Goal: Task Accomplishment & Management: Manage account settings

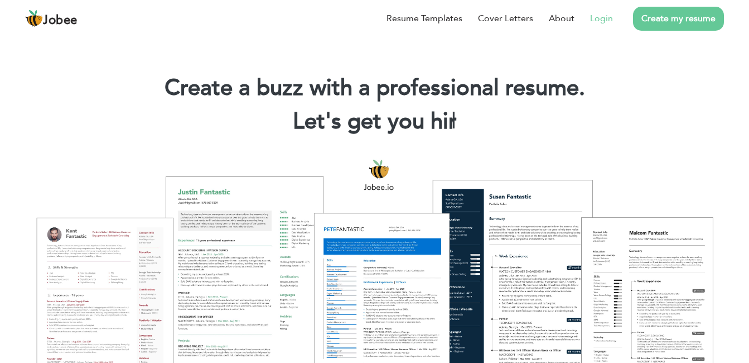
click at [599, 18] on link "Login" at bounding box center [601, 18] width 23 height 13
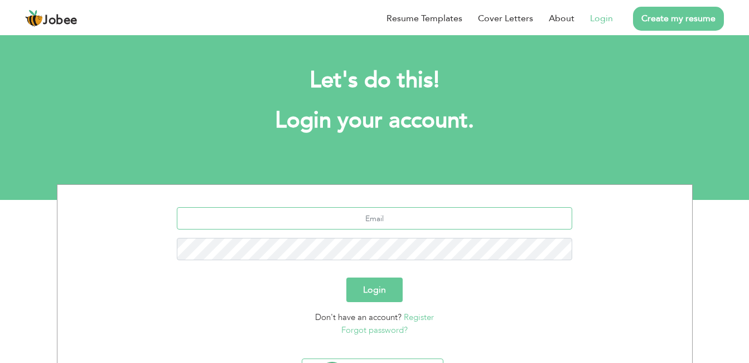
click at [396, 225] on input "text" at bounding box center [375, 218] width 396 height 22
paste input "[EMAIL_ADDRESS][DOMAIN_NAME]"
type input "[EMAIL_ADDRESS][DOMAIN_NAME]"
click at [381, 291] on button "Login" at bounding box center [375, 289] width 56 height 25
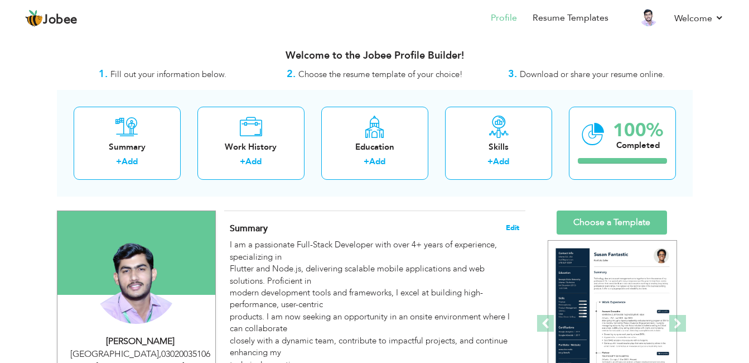
click at [513, 225] on span "Edit" at bounding box center [512, 228] width 13 height 8
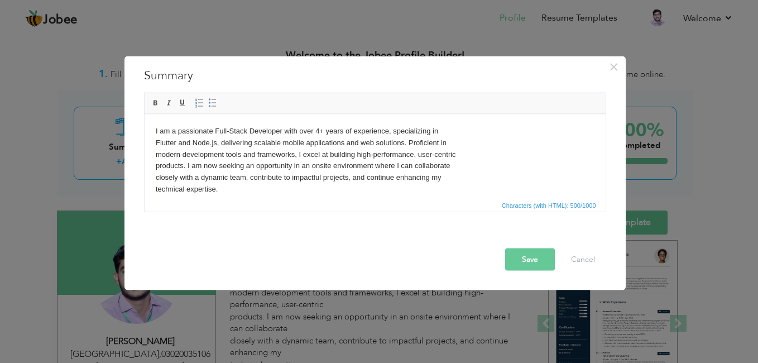
click at [316, 193] on body "I am a passionate Full-Stack Developer with over 4+ years of experience, specia…" at bounding box center [374, 160] width 439 height 70
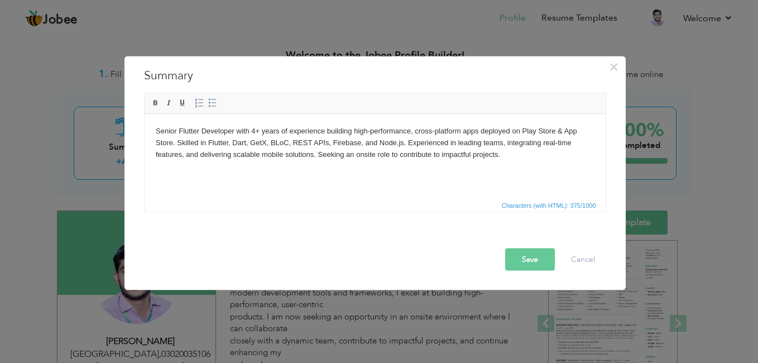
click at [516, 257] on button "Save" at bounding box center [530, 259] width 50 height 22
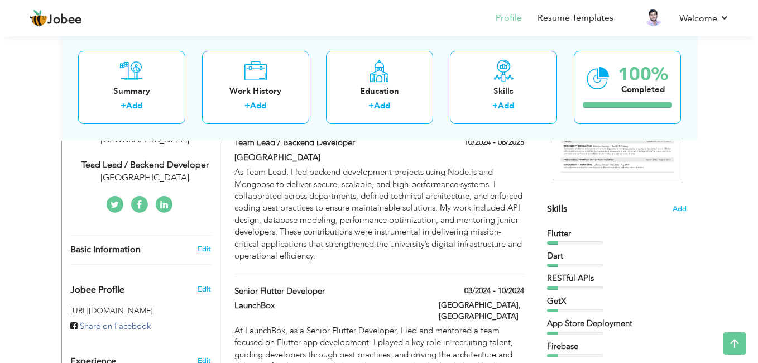
scroll to position [134, 0]
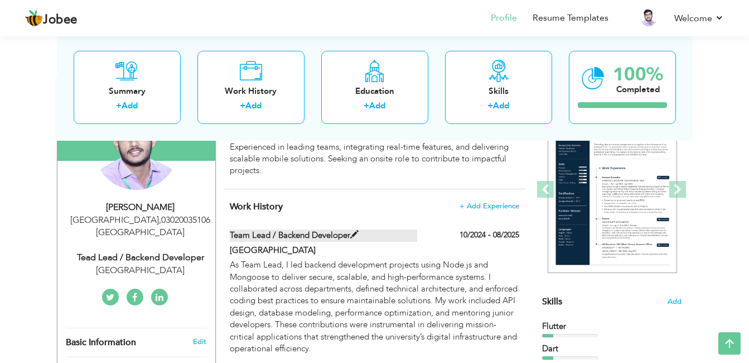
click at [366, 235] on label "Team Lead / Backend Developer" at bounding box center [324, 235] width 188 height 12
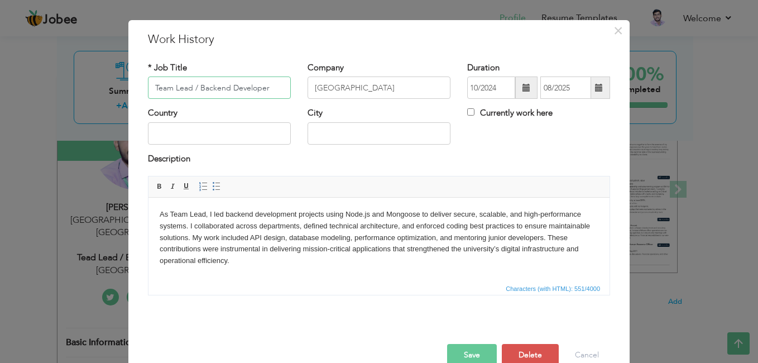
scroll to position [40, 0]
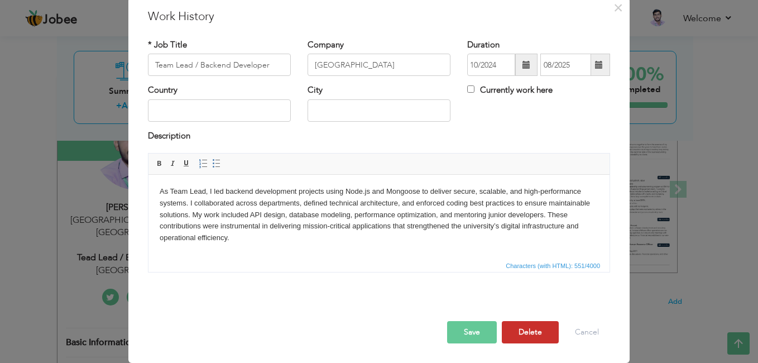
click at [536, 324] on button "Delete" at bounding box center [530, 332] width 57 height 22
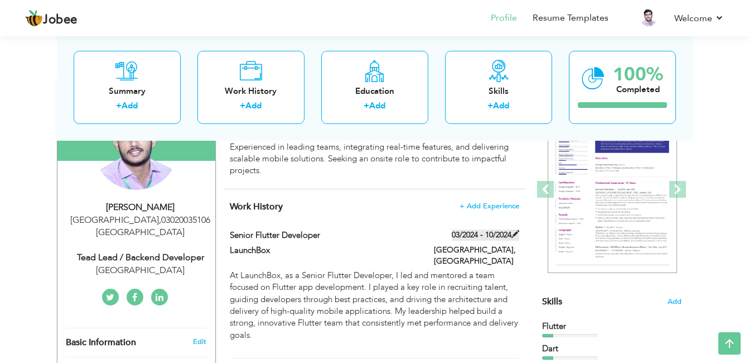
click at [463, 240] on label "03/2024 - 10/2024" at bounding box center [486, 234] width 68 height 11
type input "Senior Flutter Developer"
type input "LaunchBox"
type input "03/2024"
type input "10/2024"
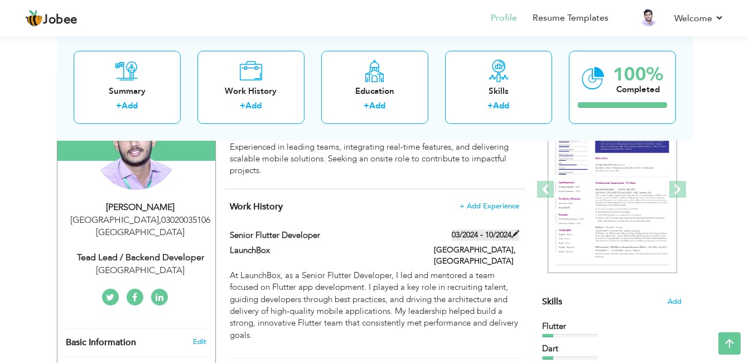
type input "[GEOGRAPHIC_DATA]"
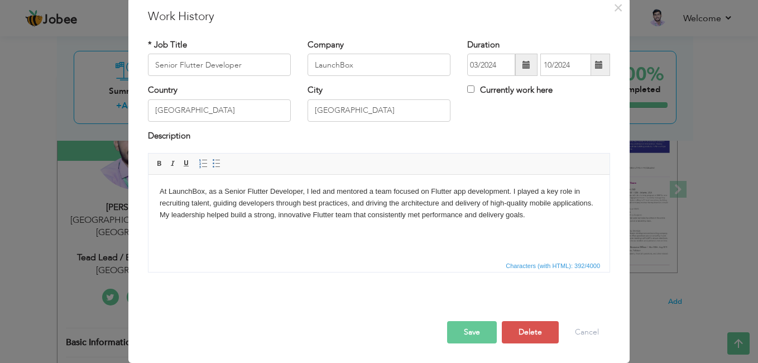
scroll to position [0, 0]
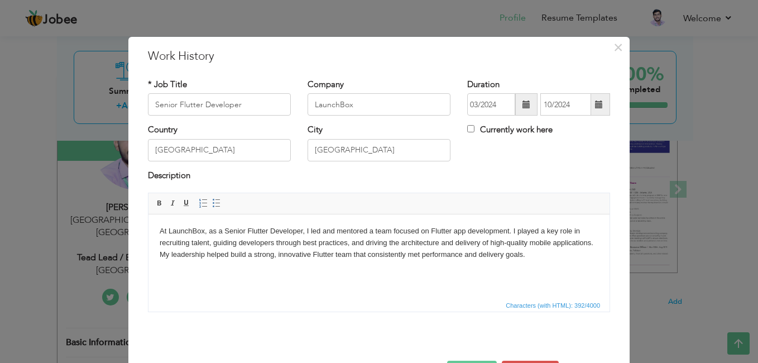
click at [483, 129] on label "Currently work here" at bounding box center [509, 130] width 85 height 12
click at [474, 129] on input "Currently work here" at bounding box center [470, 128] width 7 height 7
checkbox input "true"
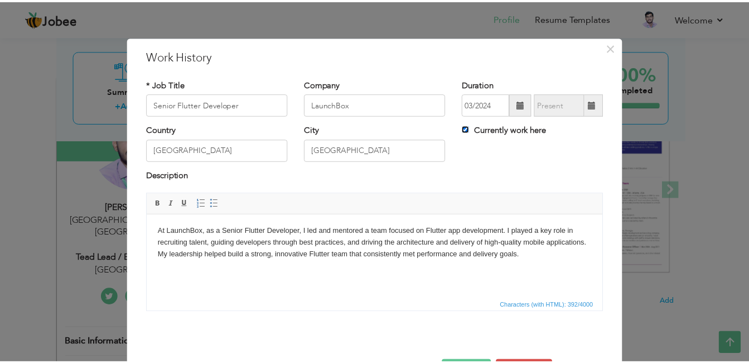
scroll to position [40, 0]
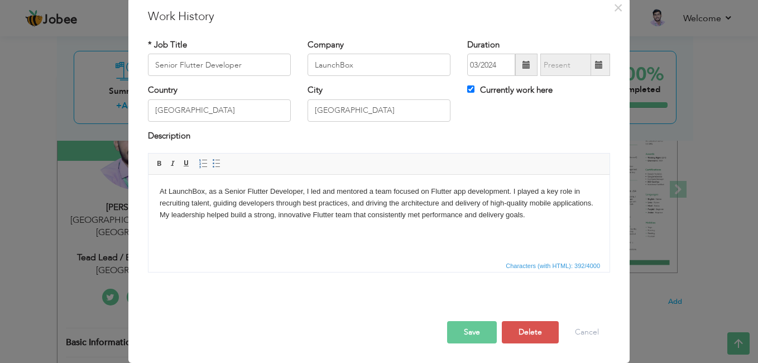
click at [432, 199] on p "At LaunchBox, as a Senior Flutter Developer, I led and mentored a team focused …" at bounding box center [379, 203] width 439 height 35
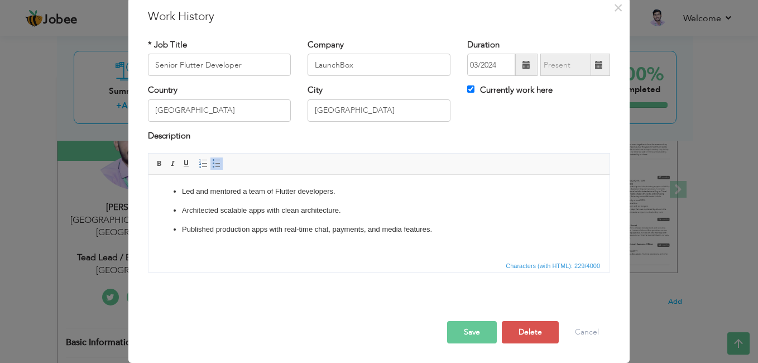
click at [478, 334] on button "Save" at bounding box center [472, 332] width 50 height 22
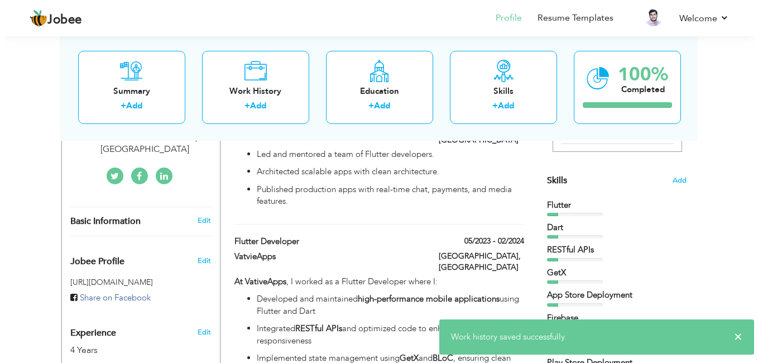
scroll to position [297, 0]
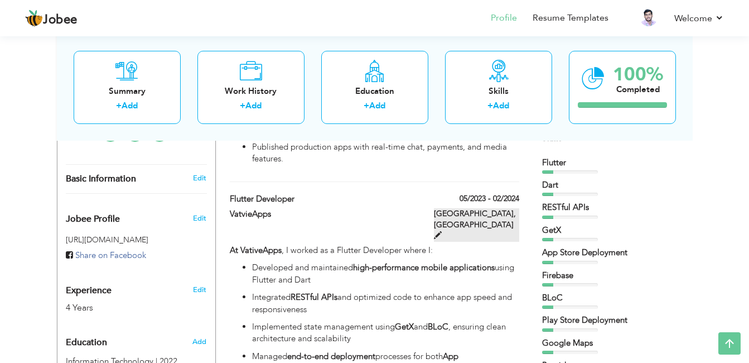
click at [473, 208] on label "[GEOGRAPHIC_DATA], [GEOGRAPHIC_DATA]" at bounding box center [476, 224] width 85 height 33
type input "Flutter Developer"
type input "VatvieApps"
type input "05/2023"
type input "02/2024"
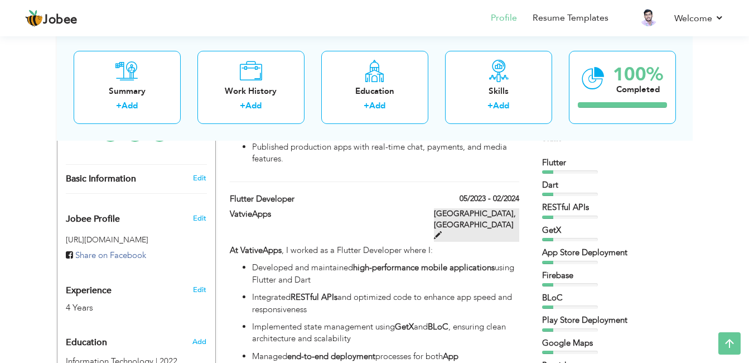
checkbox input "false"
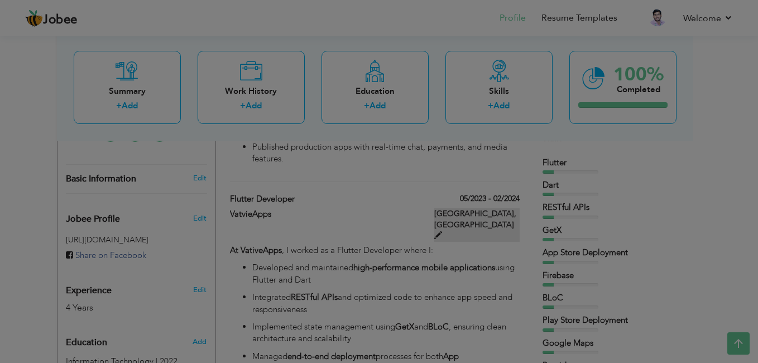
scroll to position [0, 0]
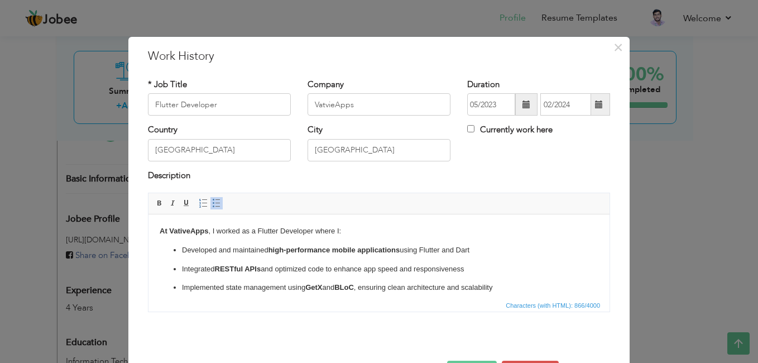
click at [372, 277] on ul "Developed and maintained high-performance mobile applications using Flutter and…" at bounding box center [379, 297] width 439 height 106
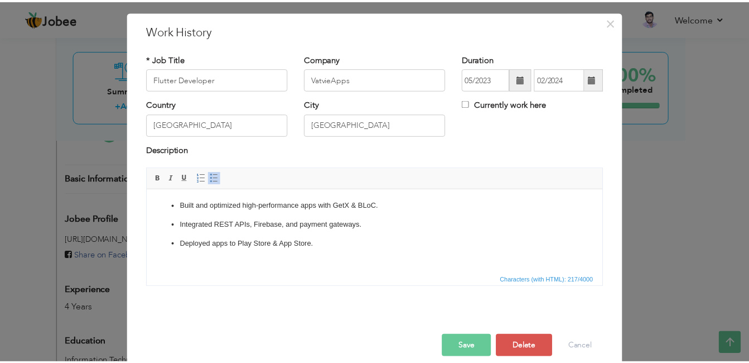
scroll to position [40, 0]
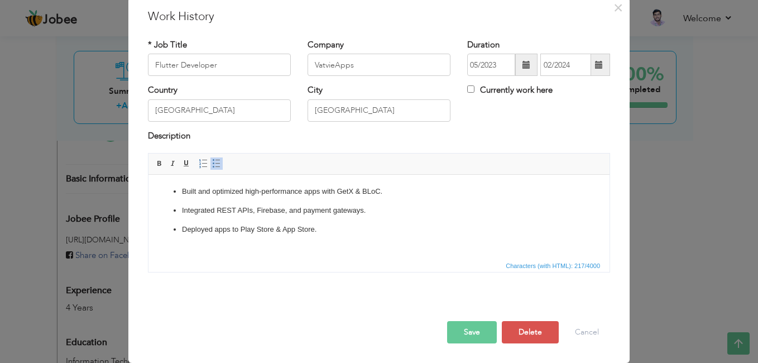
click at [462, 326] on button "Save" at bounding box center [472, 332] width 50 height 22
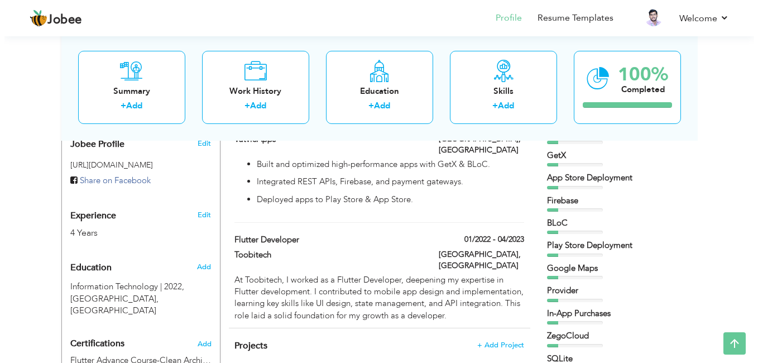
scroll to position [379, 0]
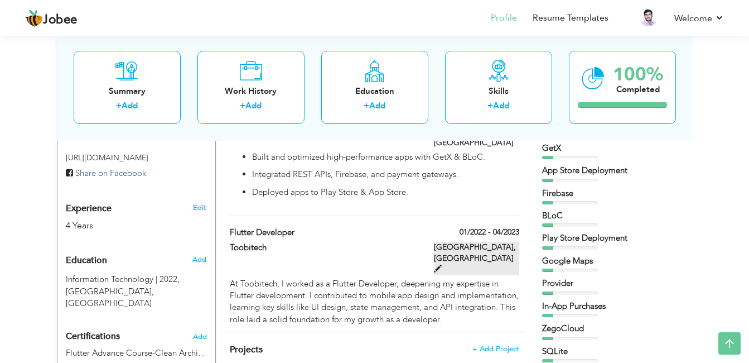
click at [499, 242] on label "[GEOGRAPHIC_DATA], [GEOGRAPHIC_DATA]" at bounding box center [476, 258] width 85 height 33
type input "Toobitech"
type input "01/2022"
type input "04/2023"
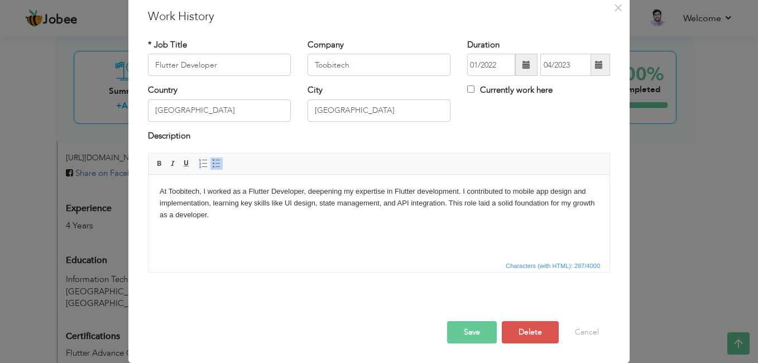
scroll to position [0, 0]
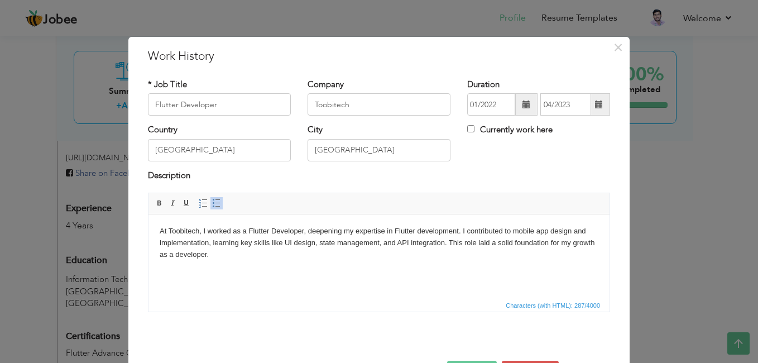
click at [440, 270] on html "At Toobitech, I worked as a Flutter Developer, deepening my expertise in Flutte…" at bounding box center [378, 242] width 461 height 57
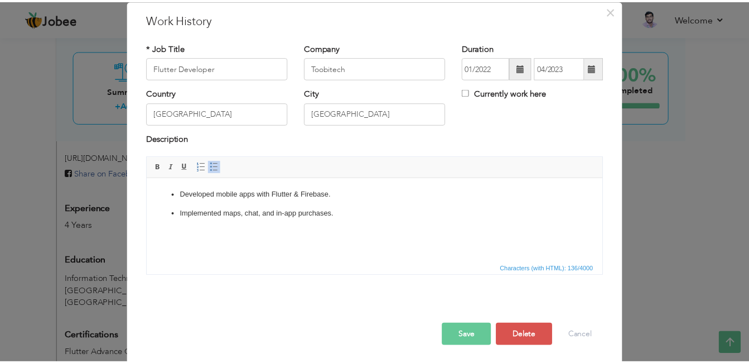
scroll to position [40, 0]
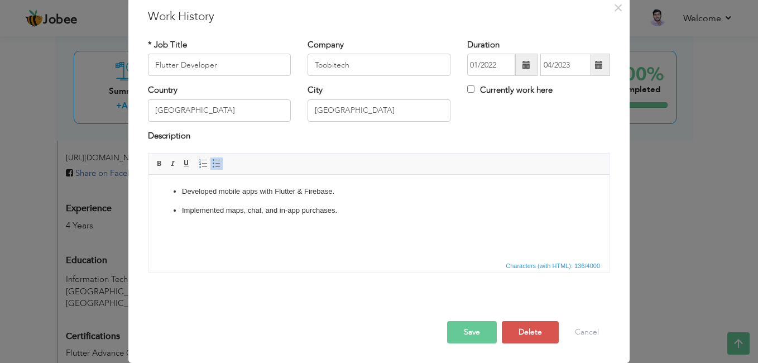
click at [479, 327] on button "Save" at bounding box center [472, 332] width 50 height 22
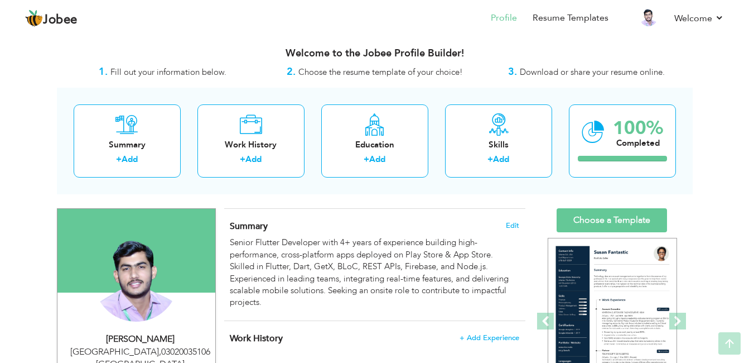
scroll to position [0, 0]
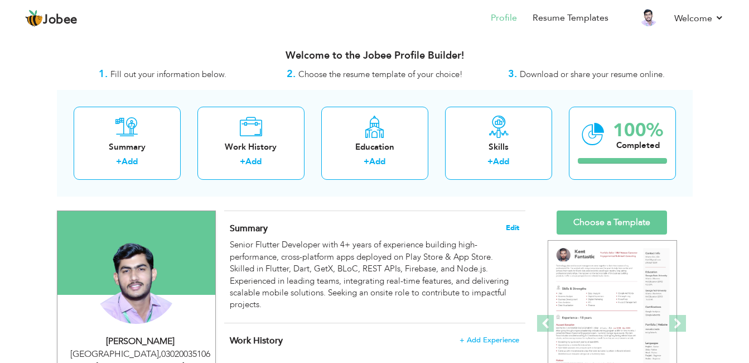
click at [513, 226] on span "Edit" at bounding box center [512, 228] width 13 height 8
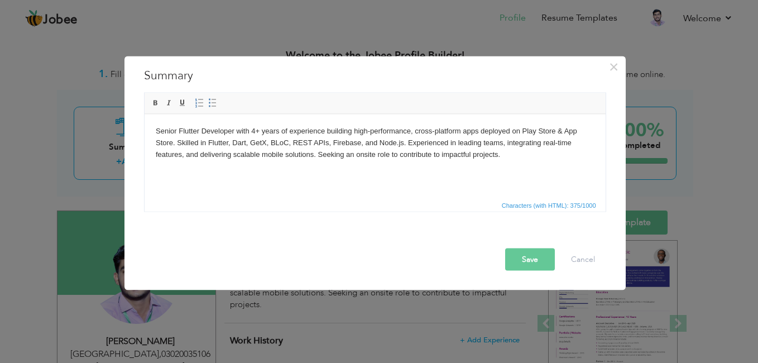
click at [399, 157] on body "Senior Flutter Developer with 4+ years of experience building high-performance,…" at bounding box center [374, 142] width 439 height 35
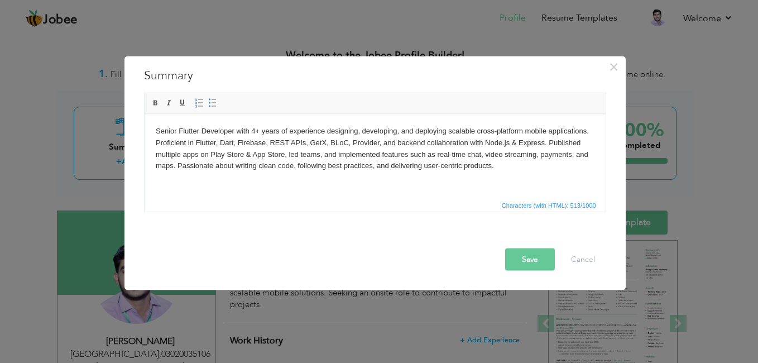
click at [517, 258] on button "Save" at bounding box center [530, 259] width 50 height 22
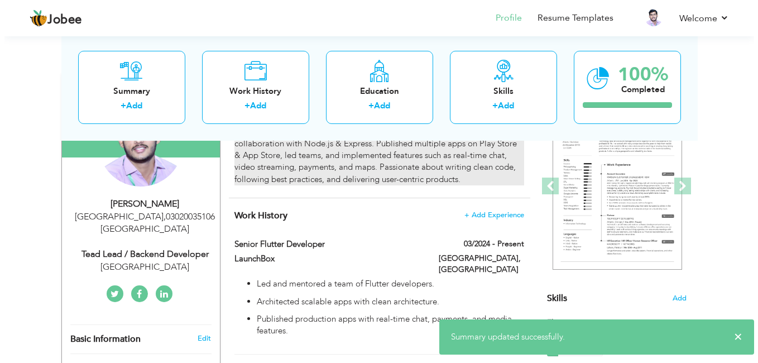
scroll to position [160, 0]
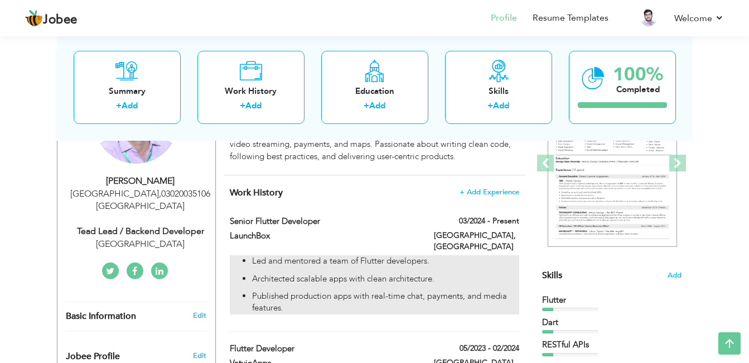
click at [443, 255] on p "Led and mentored a team of Flutter developers." at bounding box center [385, 261] width 267 height 12
type input "Senior Flutter Developer"
type input "LaunchBox"
type input "03/2024"
checkbox input "true"
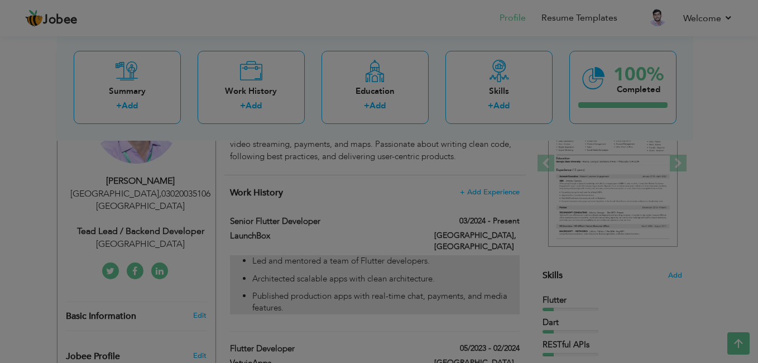
scroll to position [0, 0]
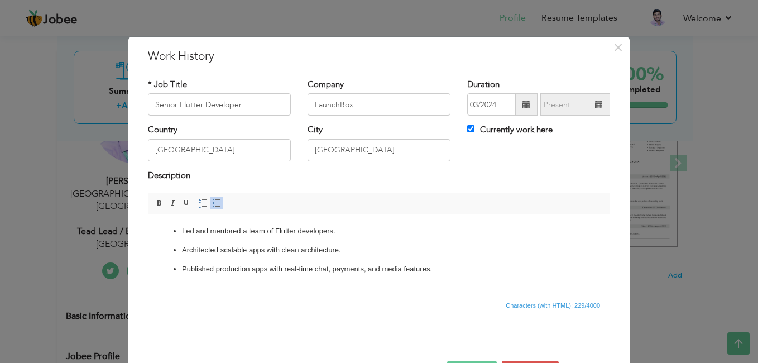
click at [446, 250] on p "Architected scalable apps with clean architecture." at bounding box center [379, 250] width 394 height 12
click at [458, 275] on html "Led and mentored a team of Flutter developers. Architected scalable apps with c…" at bounding box center [378, 249] width 461 height 71
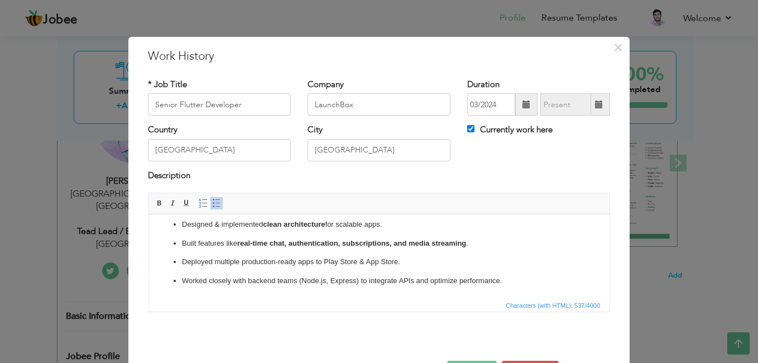
scroll to position [40, 0]
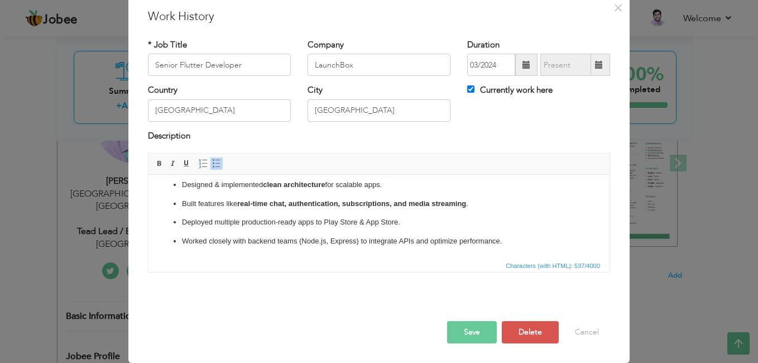
click at [475, 331] on button "Save" at bounding box center [472, 332] width 50 height 22
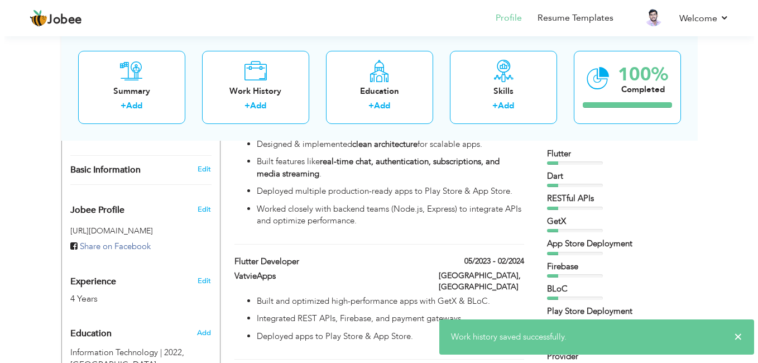
scroll to position [309, 0]
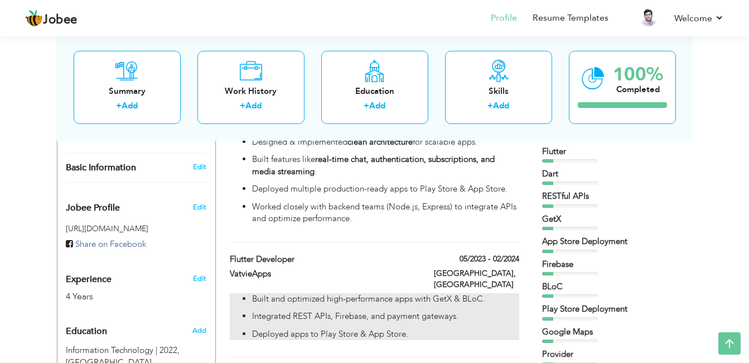
click at [453, 293] on p "Built and optimized high-performance apps with GetX & BLoC." at bounding box center [385, 299] width 267 height 12
type input "Flutter Developer"
type input "VatvieApps"
type input "05/2023"
type input "02/2024"
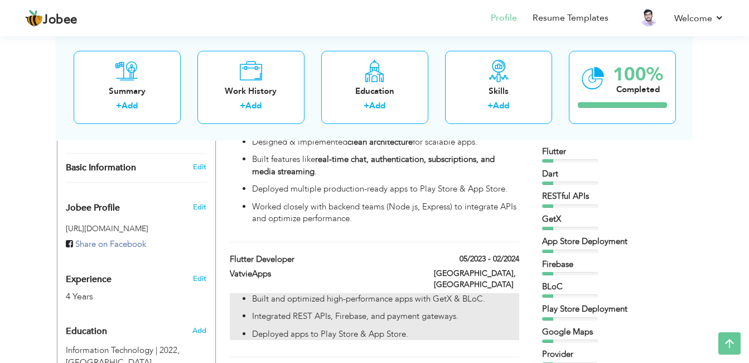
checkbox input "false"
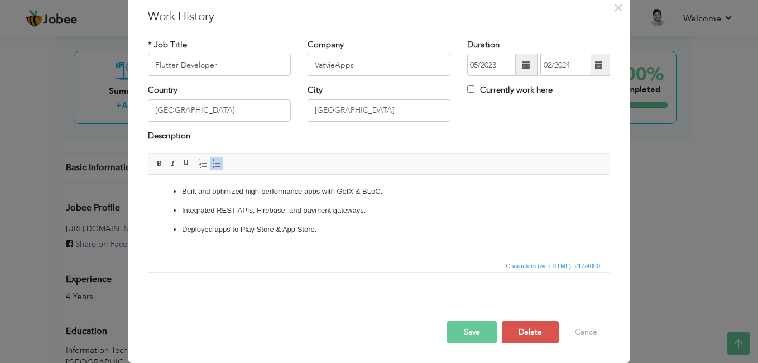
scroll to position [0, 0]
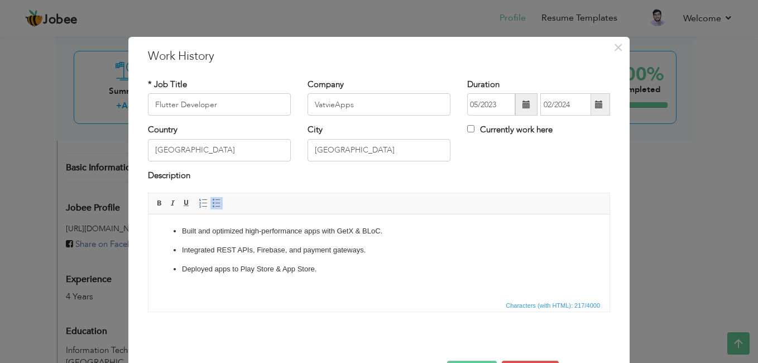
click at [414, 260] on ul "Built and optimized high-performance apps with GetX & BLoC. Integrated REST API…" at bounding box center [379, 249] width 439 height 49
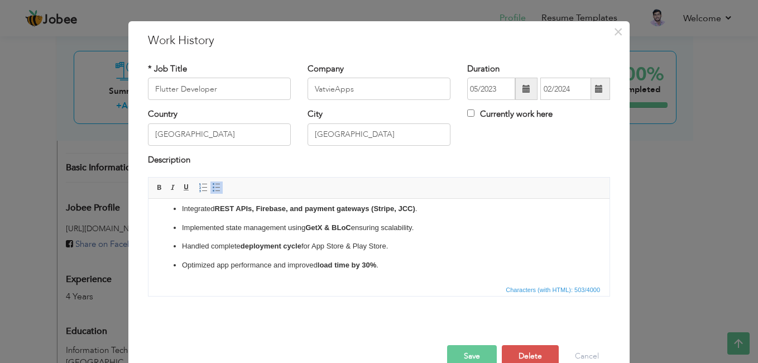
scroll to position [40, 0]
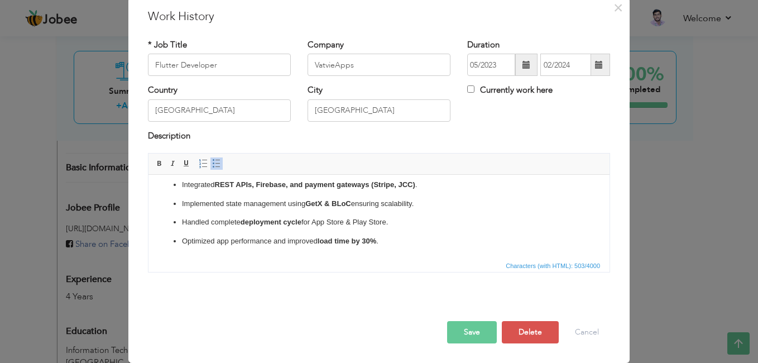
click at [469, 326] on button "Save" at bounding box center [472, 332] width 50 height 22
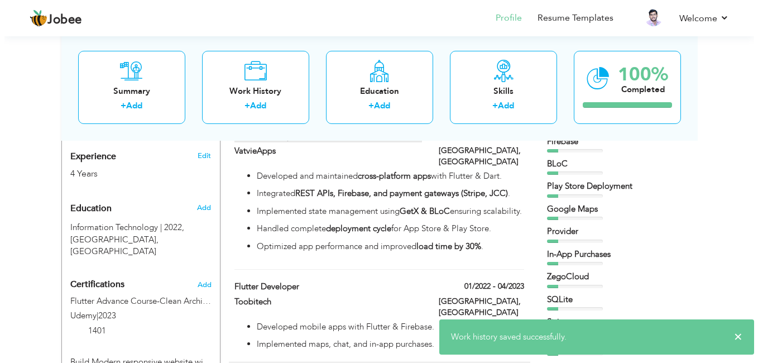
scroll to position [450, 0]
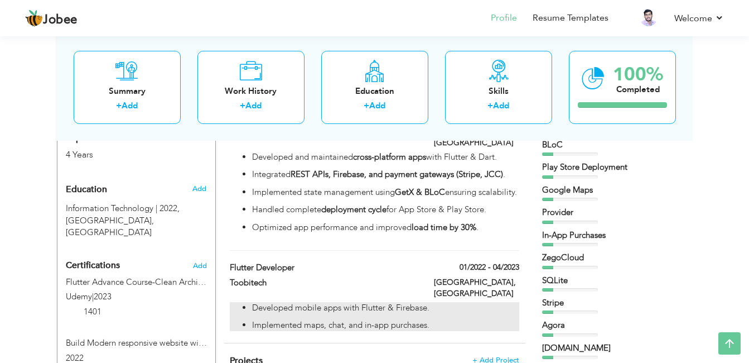
click at [408, 302] on ul "Developed mobile apps with Flutter & Firebase. Implemented maps, chat, and in-a…" at bounding box center [374, 317] width 289 height 30
type input "Toobitech"
type input "01/2022"
type input "04/2023"
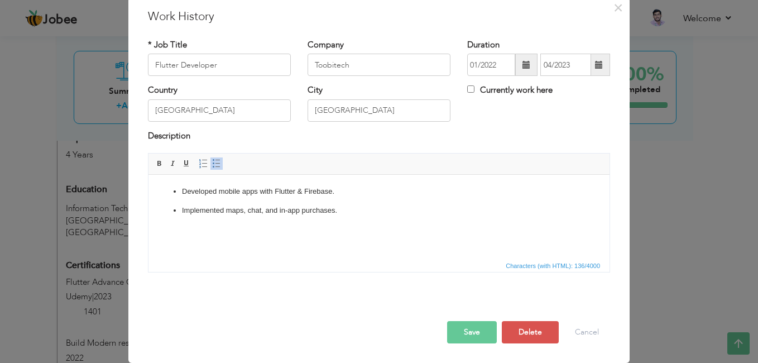
scroll to position [0, 0]
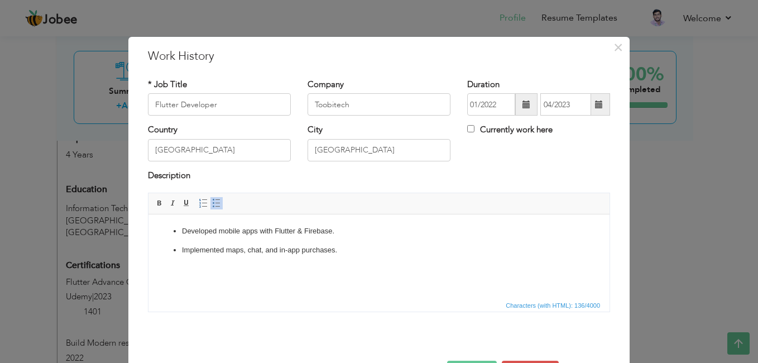
click at [412, 267] on html "Developed mobile apps with Flutter & Firebase. Implemented maps, chat, and in-a…" at bounding box center [378, 240] width 461 height 53
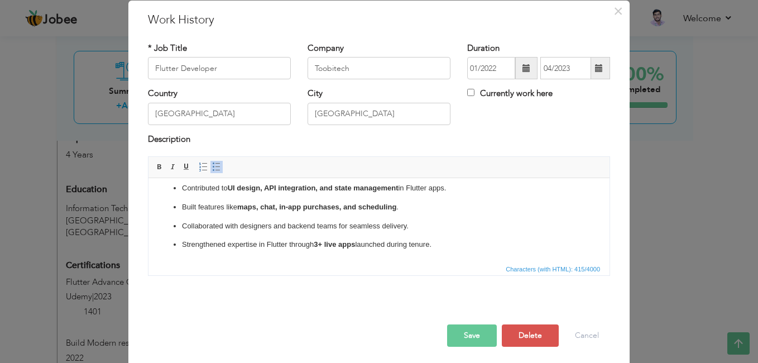
scroll to position [40, 0]
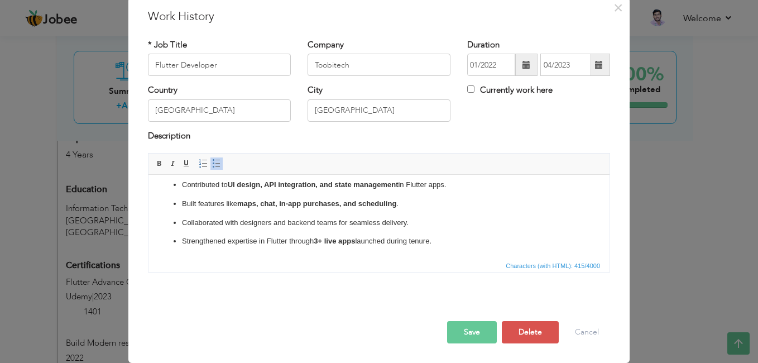
click at [456, 323] on button "Save" at bounding box center [472, 332] width 50 height 22
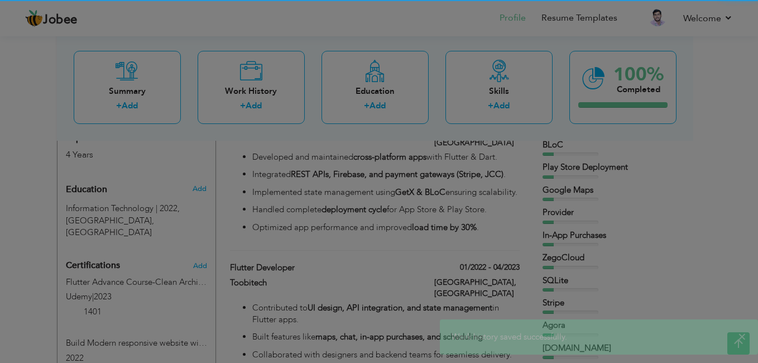
scroll to position [0, 0]
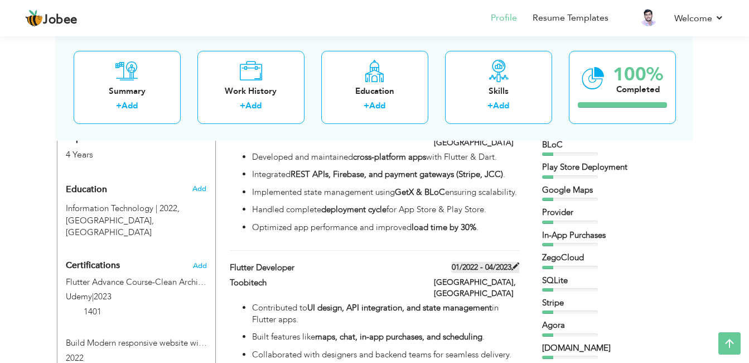
click at [465, 262] on label "01/2022 - 04/2023" at bounding box center [486, 267] width 68 height 11
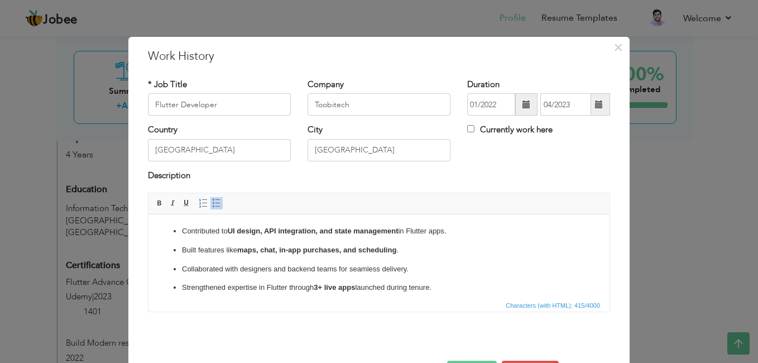
click at [515, 103] on span at bounding box center [526, 104] width 22 height 22
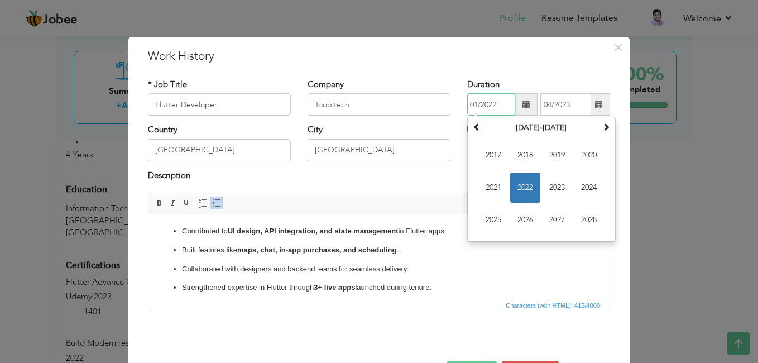
click at [519, 184] on span "2022" at bounding box center [525, 187] width 30 height 30
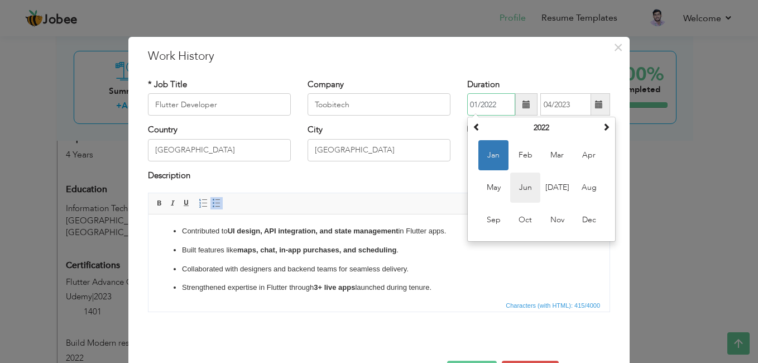
click at [512, 189] on span "Jun" at bounding box center [525, 187] width 30 height 30
type input "06/2022"
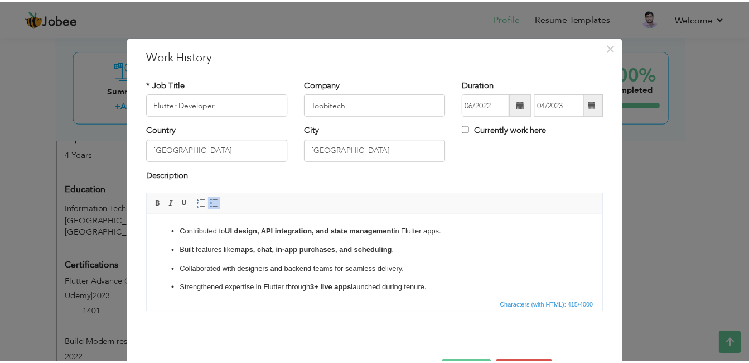
scroll to position [40, 0]
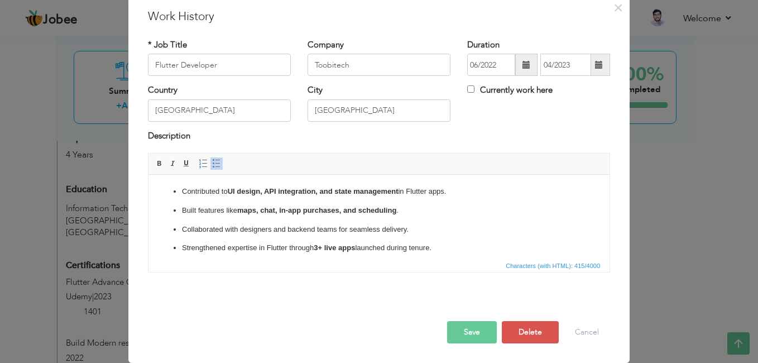
click at [466, 337] on button "Save" at bounding box center [472, 332] width 50 height 22
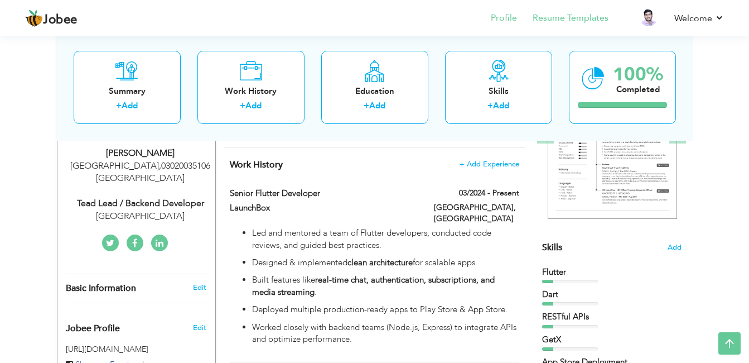
scroll to position [179, 0]
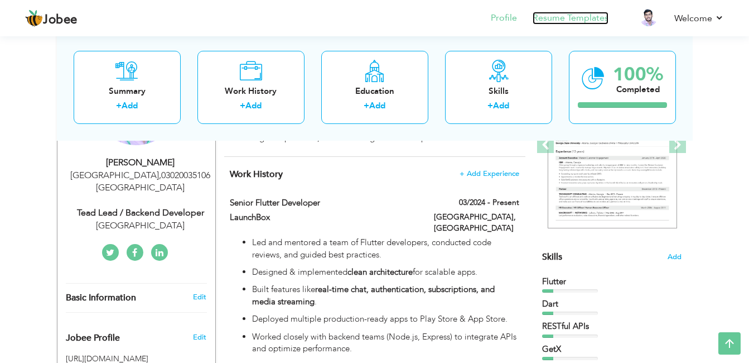
click at [571, 15] on link "Resume Templates" at bounding box center [571, 18] width 76 height 13
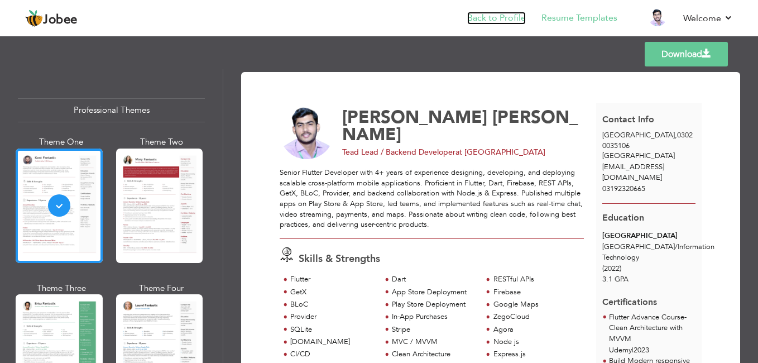
click at [502, 18] on link "Back to Profile" at bounding box center [496, 18] width 59 height 13
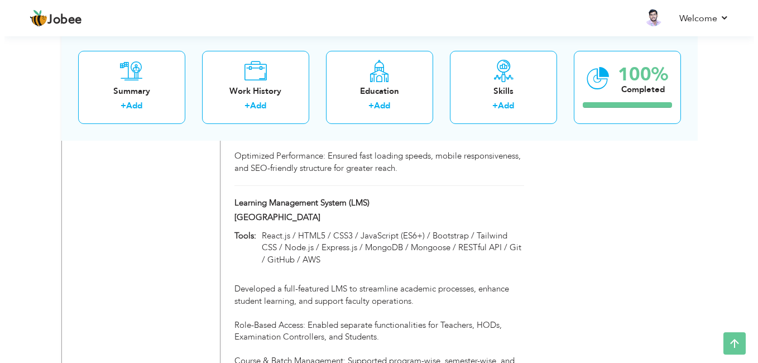
scroll to position [2412, 0]
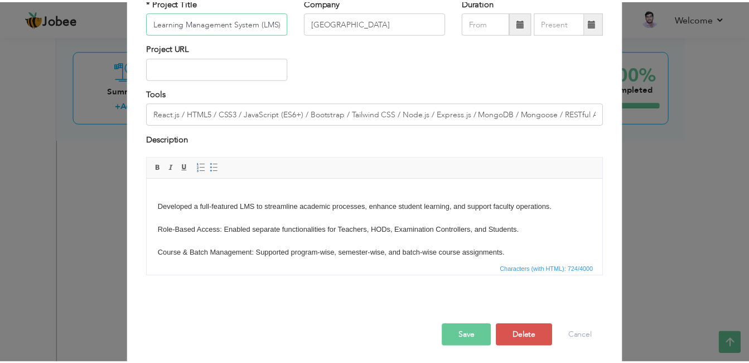
scroll to position [81, 0]
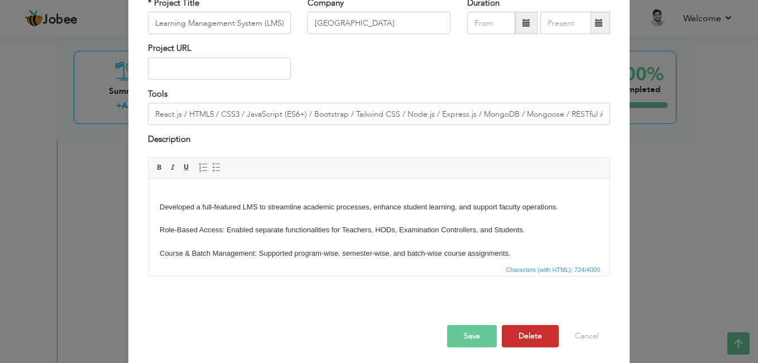
click at [525, 330] on button "Delete" at bounding box center [530, 336] width 57 height 22
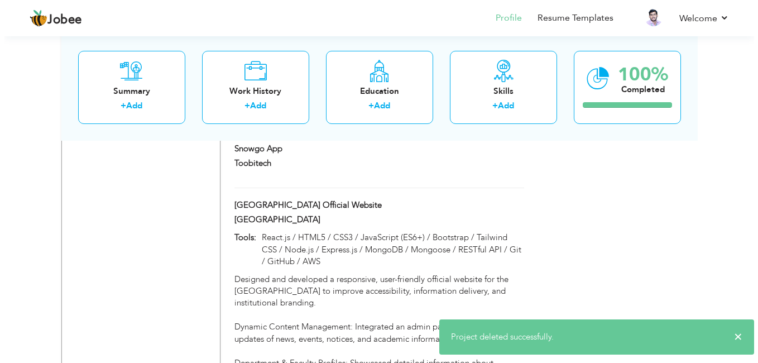
scroll to position [2164, 0]
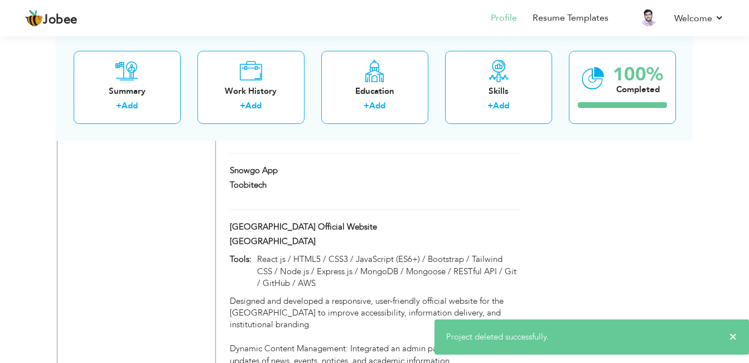
click at [418, 253] on p "React.js / HTML5 / CSS3 / JavaScript (ES6+) / Bootstrap / Tailwind CSS / Node.j…" at bounding box center [385, 271] width 267 height 36
type input "[GEOGRAPHIC_DATA] Official Website"
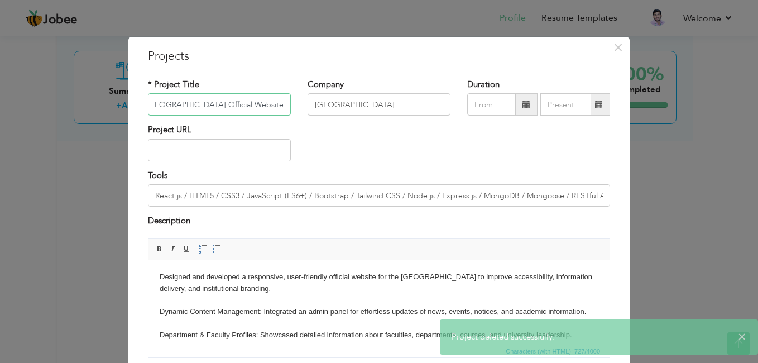
scroll to position [85, 0]
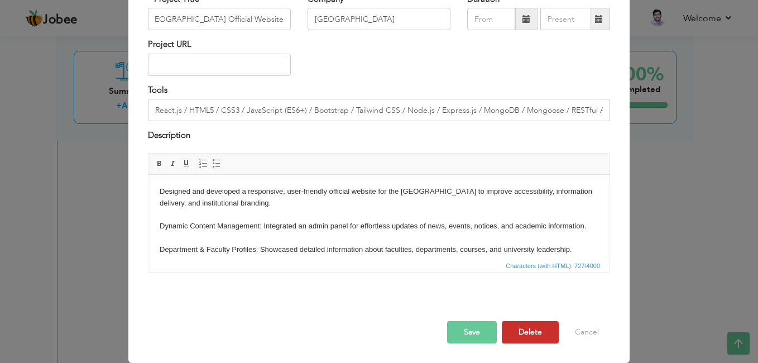
click at [516, 333] on button "Delete" at bounding box center [530, 332] width 57 height 22
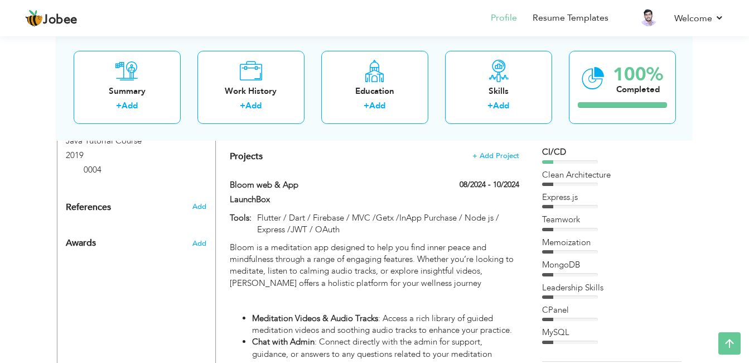
scroll to position [720, 0]
